Goal: Task Accomplishment & Management: Manage account settings

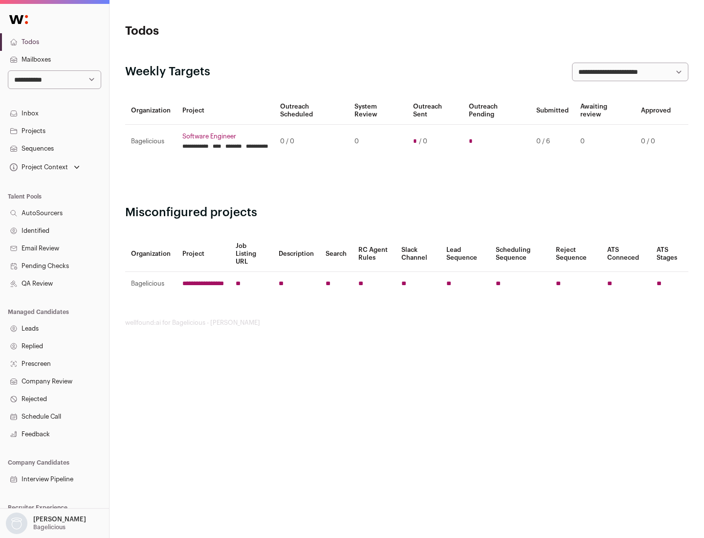
click at [54, 131] on link "Projects" at bounding box center [54, 131] width 109 height 18
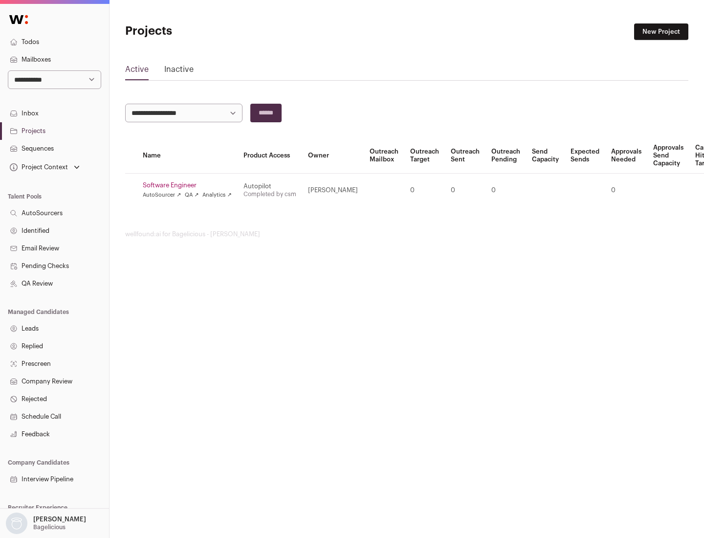
click at [190, 185] on link "Software Engineer" at bounding box center [187, 185] width 89 height 8
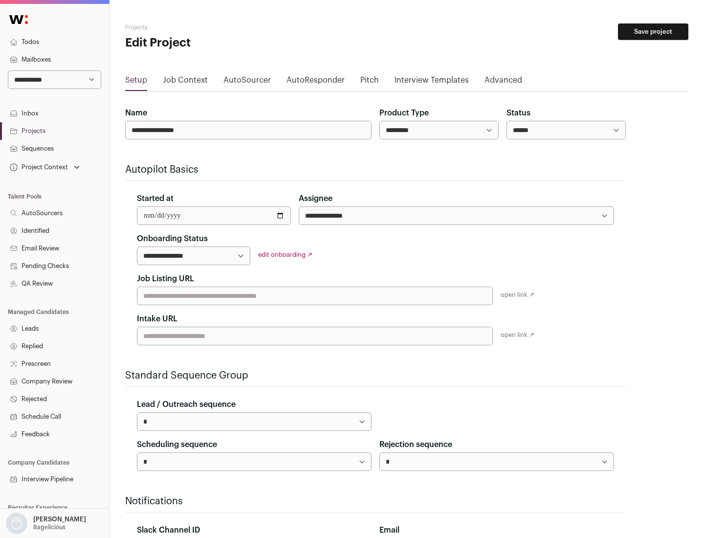
click at [653, 32] on button "Save project" at bounding box center [653, 31] width 70 height 17
